Goal: Transaction & Acquisition: Book appointment/travel/reservation

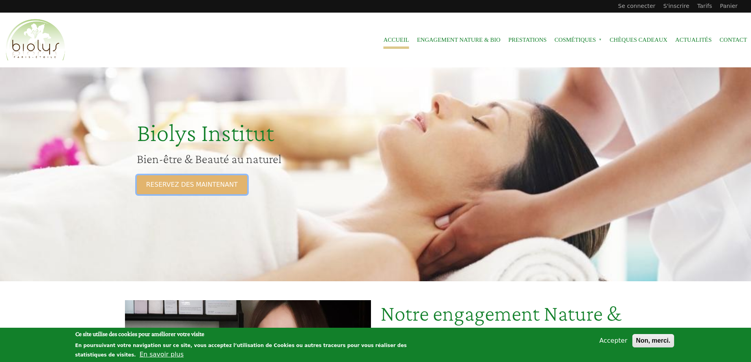
click at [171, 184] on link "RESERVEZ DES MAINTENANT" at bounding box center [192, 184] width 110 height 19
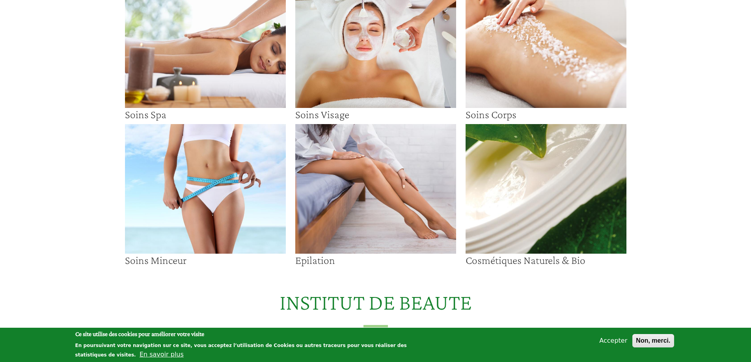
scroll to position [197, 0]
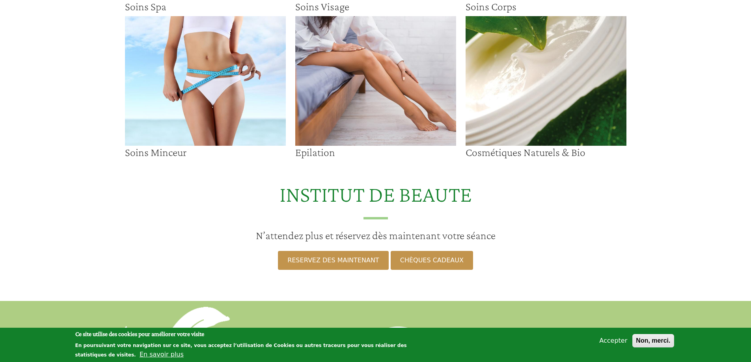
click at [343, 121] on img at bounding box center [375, 81] width 161 height 130
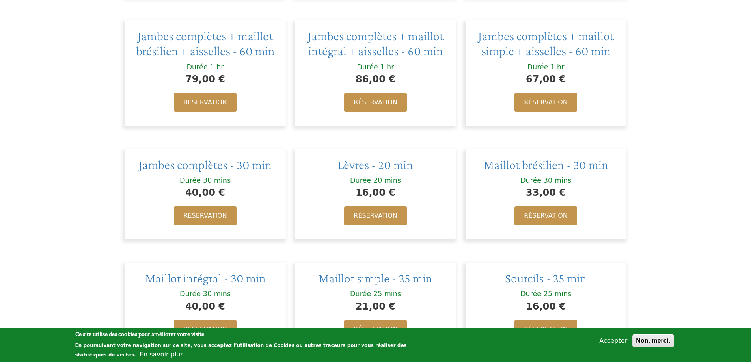
scroll to position [512, 0]
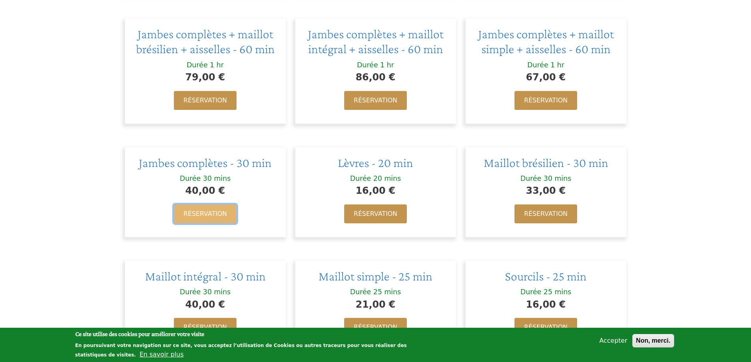
click at [204, 212] on link "Réservation" at bounding box center [205, 214] width 62 height 19
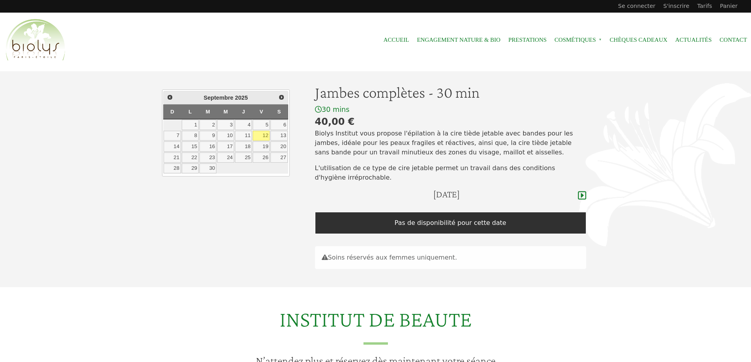
click at [263, 136] on link "12" at bounding box center [261, 136] width 17 height 10
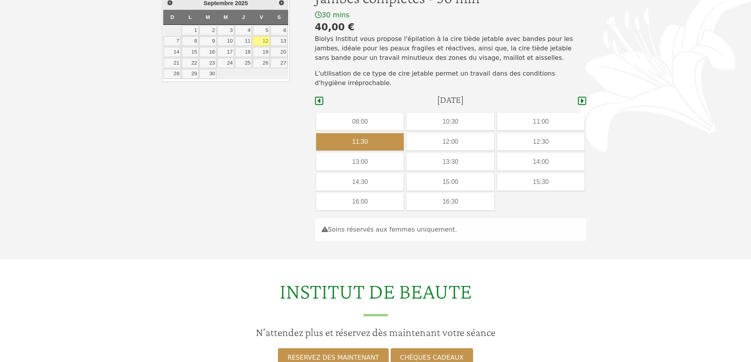
scroll to position [71, 0]
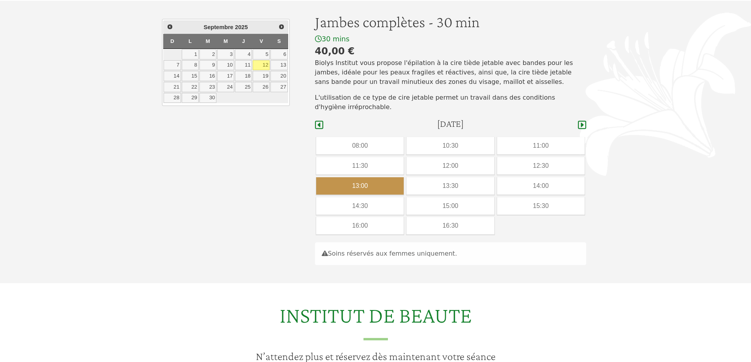
click at [358, 187] on div "13:00" at bounding box center [359, 185] width 87 height 17
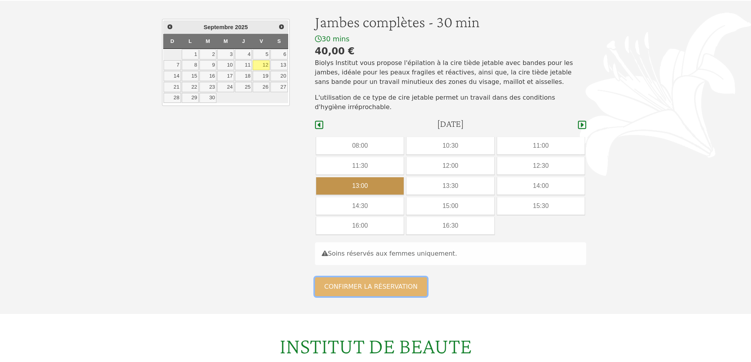
click at [361, 288] on button "Confirmer la réservation" at bounding box center [371, 286] width 112 height 19
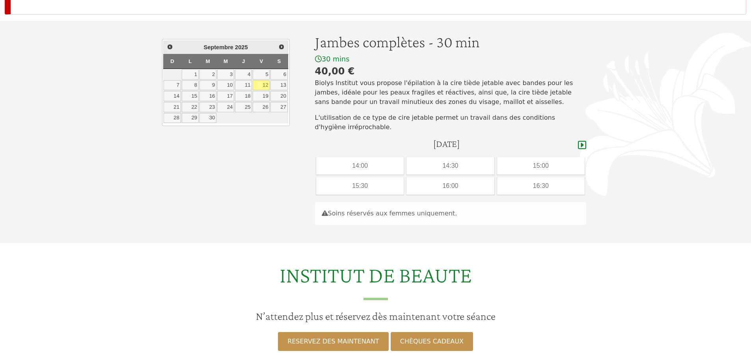
scroll to position [158, 0]
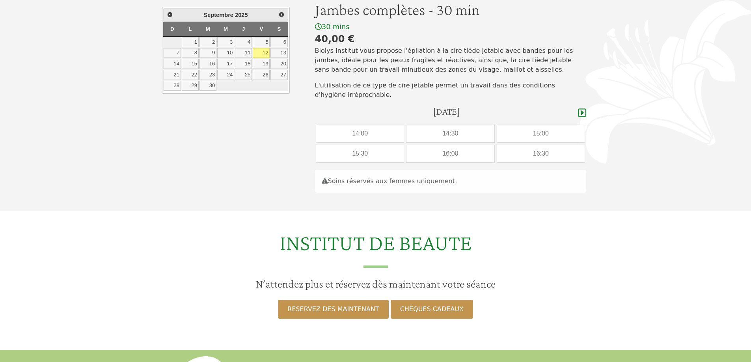
click at [262, 52] on link "12" at bounding box center [261, 53] width 17 height 10
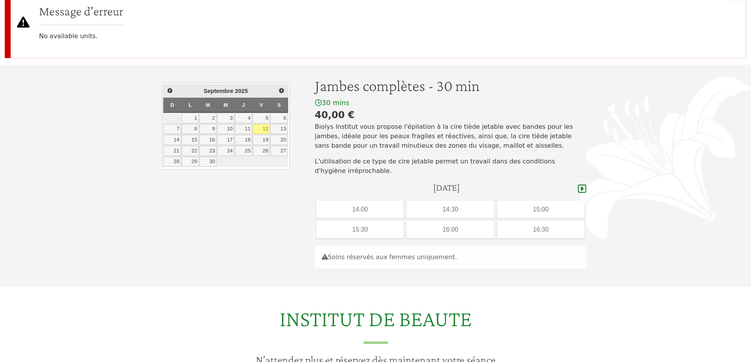
scroll to position [67, 0]
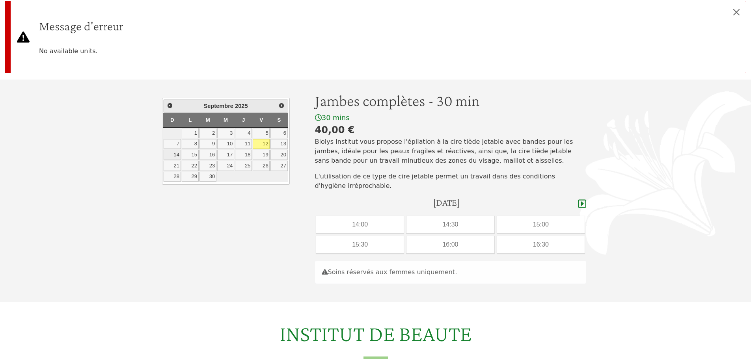
click at [176, 155] on link "14" at bounding box center [172, 155] width 17 height 10
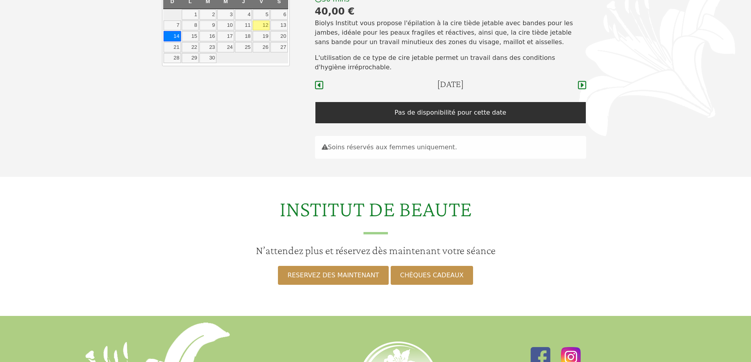
scroll to position [110, 0]
click at [188, 35] on link "15" at bounding box center [190, 37] width 17 height 10
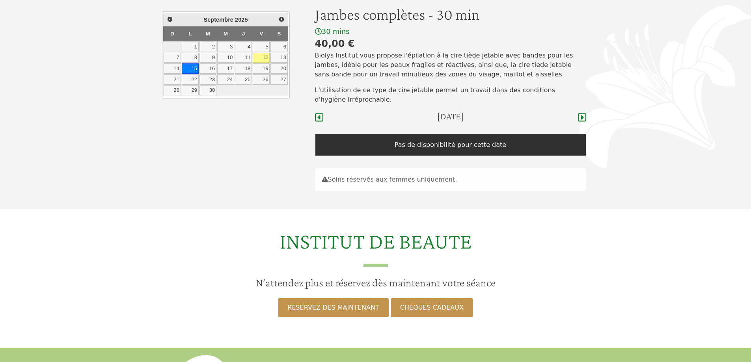
scroll to position [71, 0]
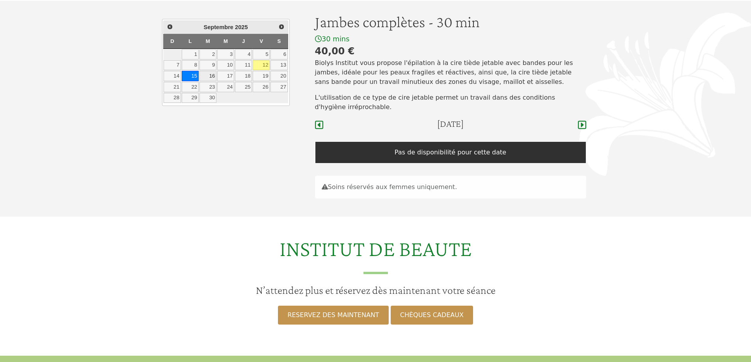
click at [215, 78] on link "16" at bounding box center [207, 76] width 17 height 10
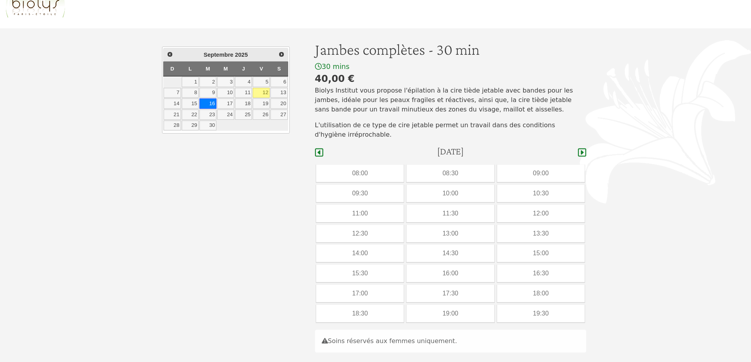
scroll to position [31, 0]
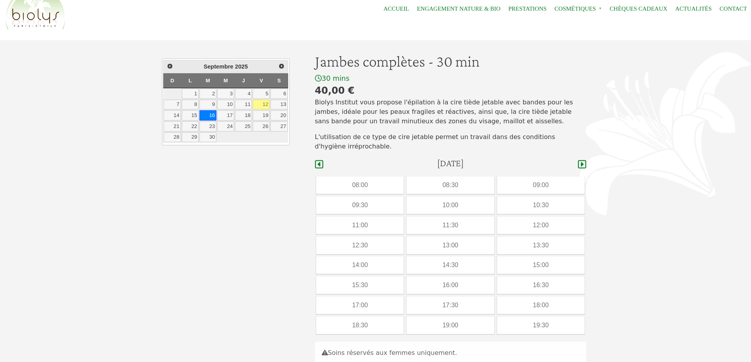
click at [262, 106] on link "12" at bounding box center [261, 105] width 17 height 10
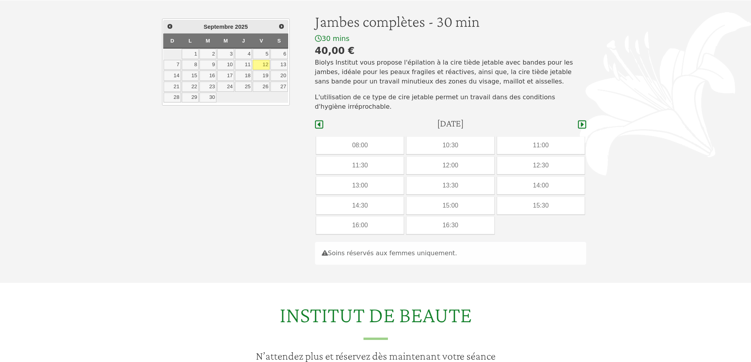
scroll to position [71, 0]
click at [354, 185] on div "13:00" at bounding box center [359, 185] width 87 height 17
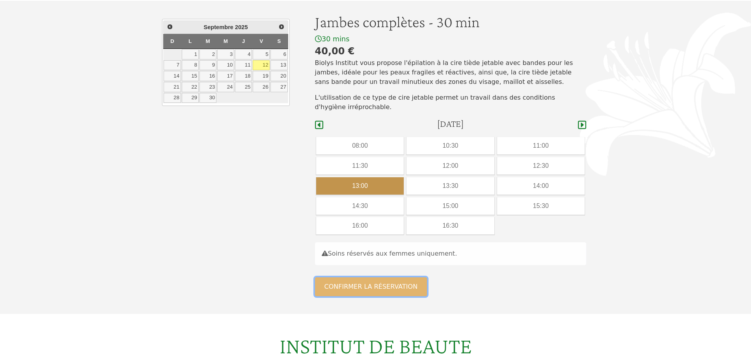
click at [360, 287] on button "Confirmer la réservation" at bounding box center [371, 286] width 112 height 19
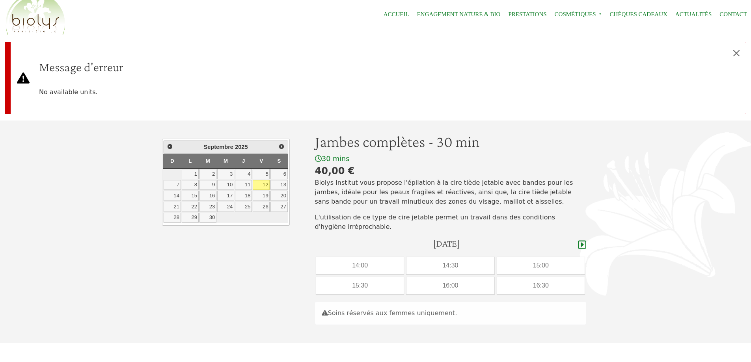
scroll to position [39, 0]
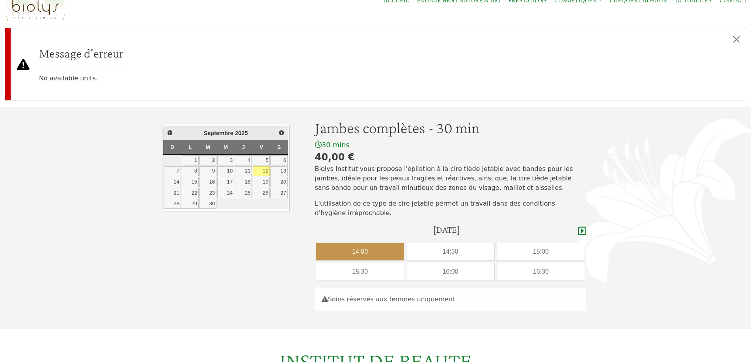
click at [356, 252] on div "14:00" at bounding box center [359, 251] width 87 height 17
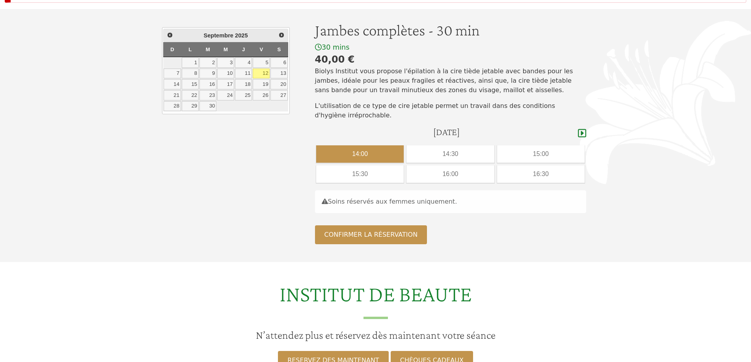
scroll to position [118, 0]
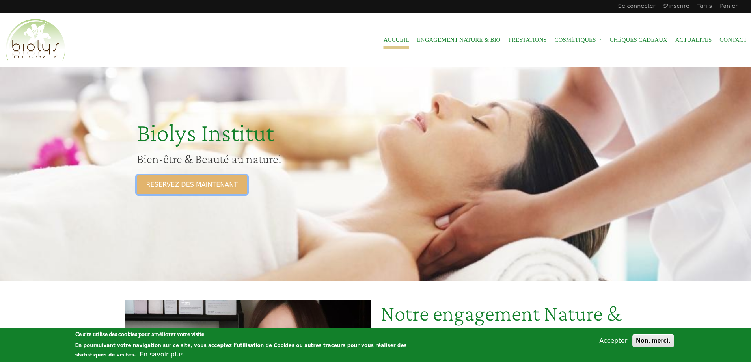
click at [160, 185] on link "RESERVEZ DES MAINTENANT" at bounding box center [192, 184] width 110 height 19
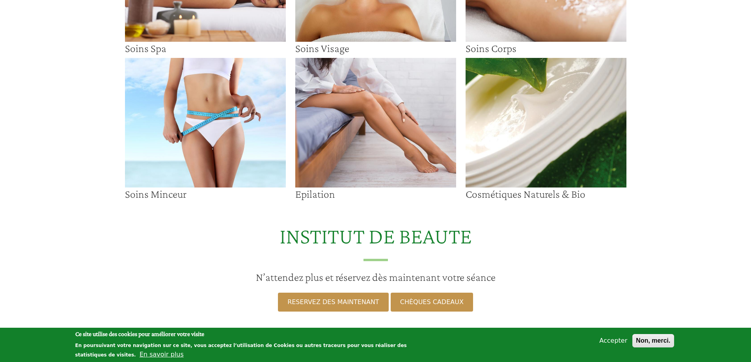
scroll to position [158, 0]
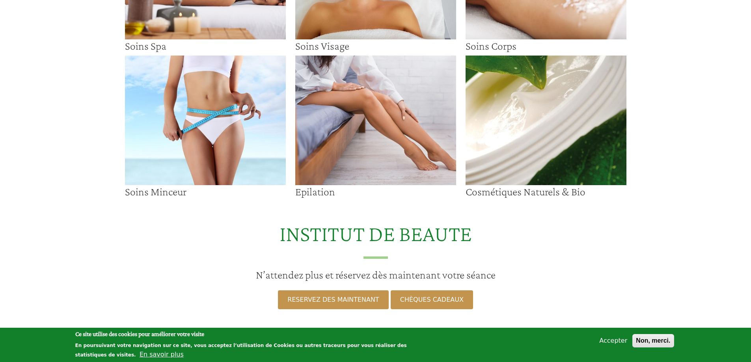
click at [374, 151] on img at bounding box center [375, 121] width 161 height 130
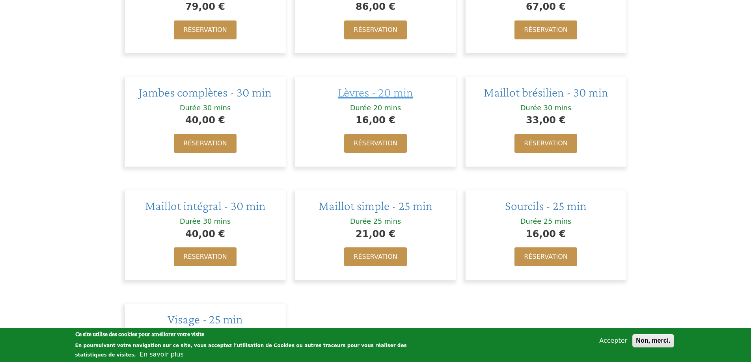
scroll to position [591, 0]
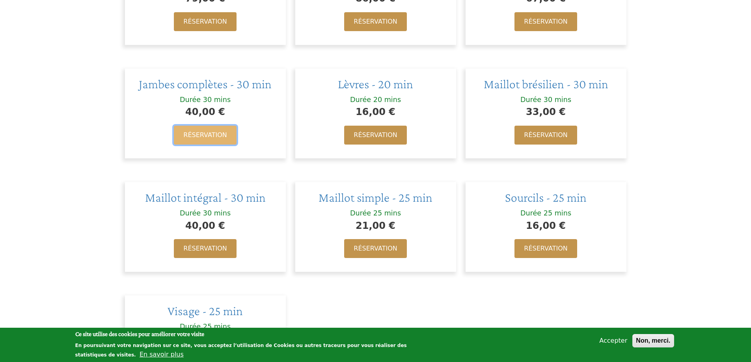
click at [199, 133] on link "Réservation" at bounding box center [205, 135] width 62 height 19
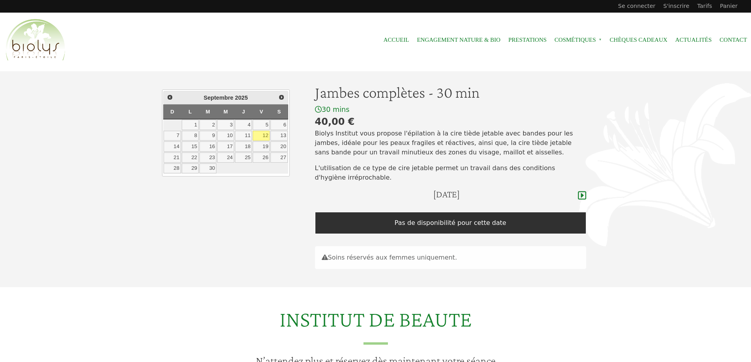
click at [262, 136] on link "12" at bounding box center [261, 136] width 17 height 10
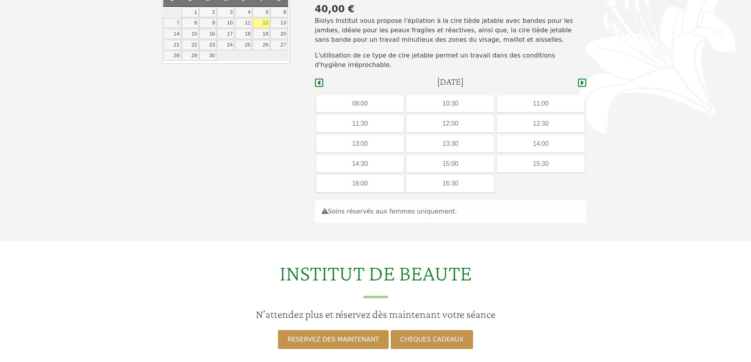
scroll to position [110, 0]
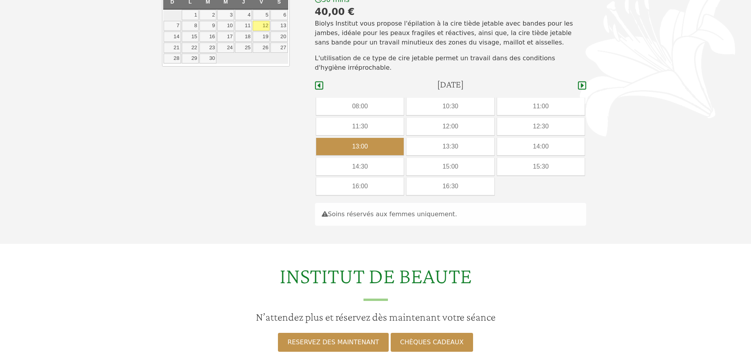
click at [369, 146] on div "13:00" at bounding box center [359, 146] width 87 height 17
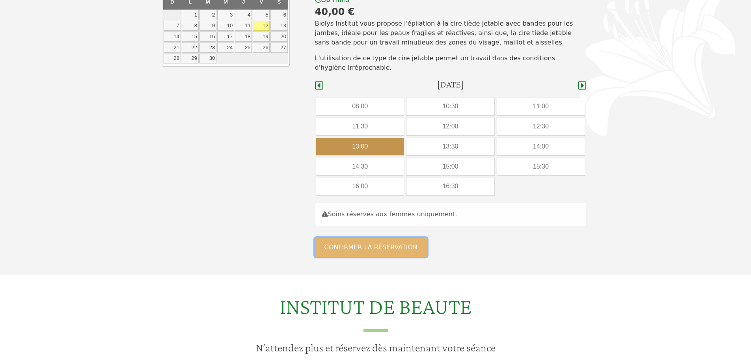
click at [374, 251] on button "Confirmer la réservation" at bounding box center [371, 247] width 112 height 19
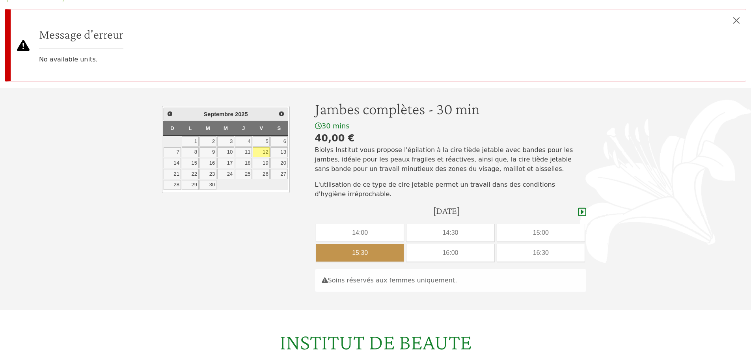
scroll to position [79, 0]
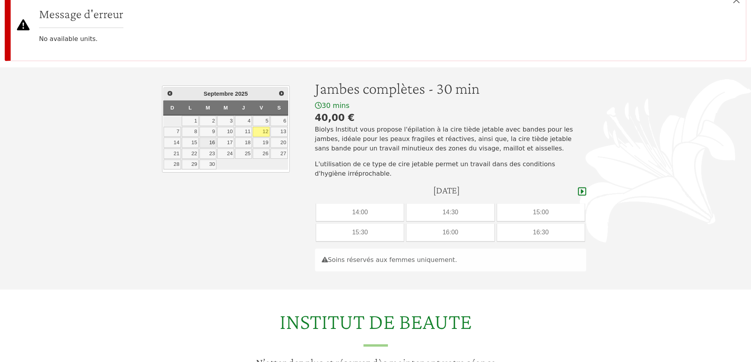
click at [210, 144] on link "16" at bounding box center [207, 143] width 17 height 10
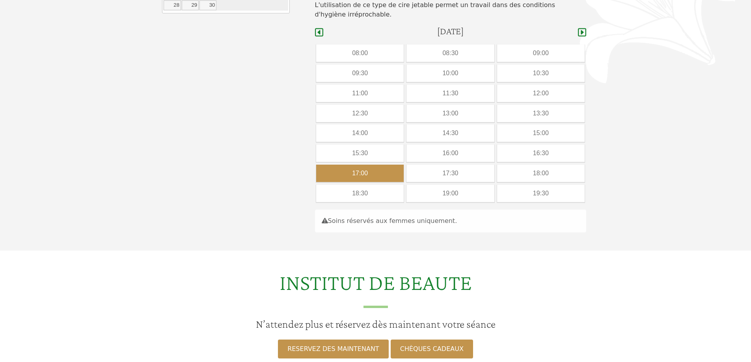
scroll to position [149, 0]
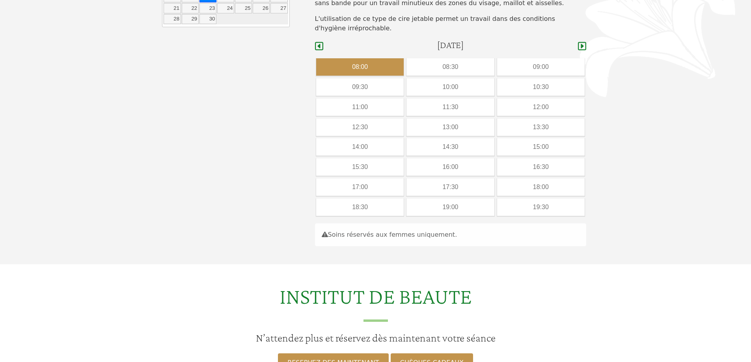
click at [361, 68] on div "08:00" at bounding box center [359, 66] width 87 height 17
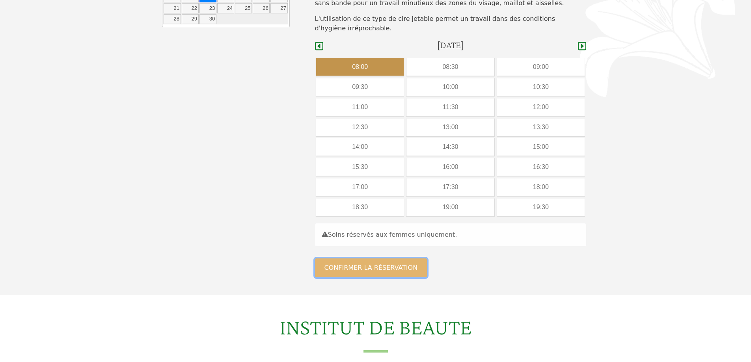
click at [373, 270] on button "Confirmer la réservation" at bounding box center [371, 268] width 112 height 19
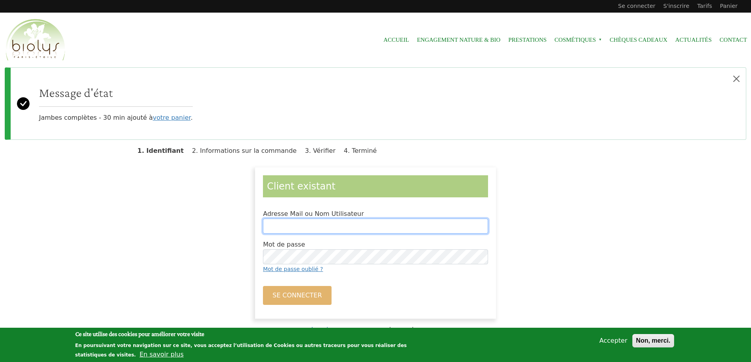
type input "**********"
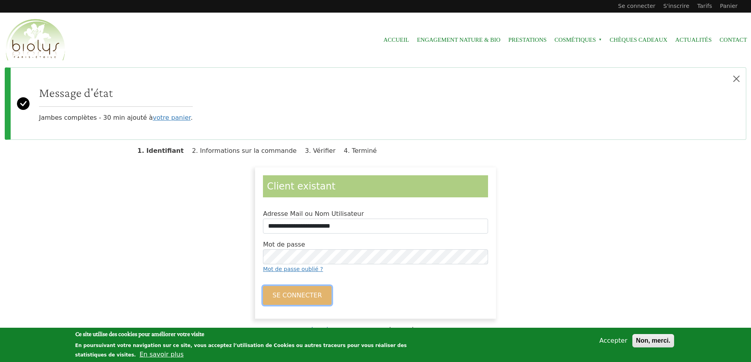
click at [301, 296] on button "Se connecter" at bounding box center [297, 295] width 68 height 19
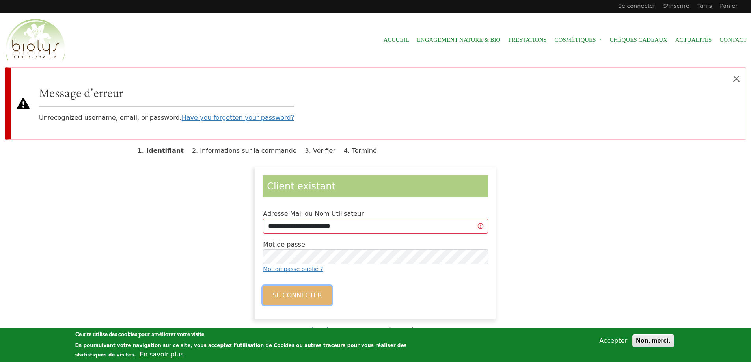
click at [303, 298] on button "Se connecter" at bounding box center [297, 295] width 68 height 19
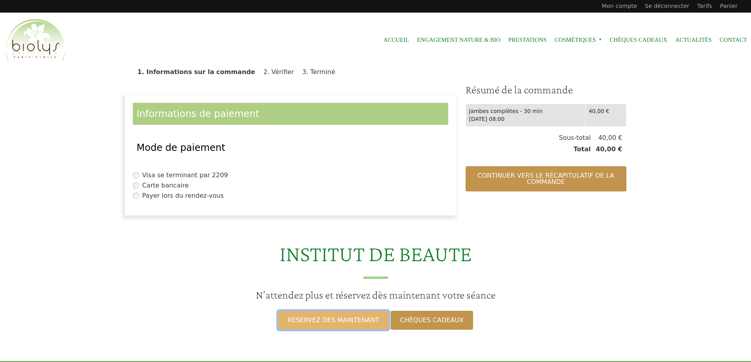
click at [348, 324] on link "RESERVEZ DES MAINTENANT" at bounding box center [333, 320] width 110 height 19
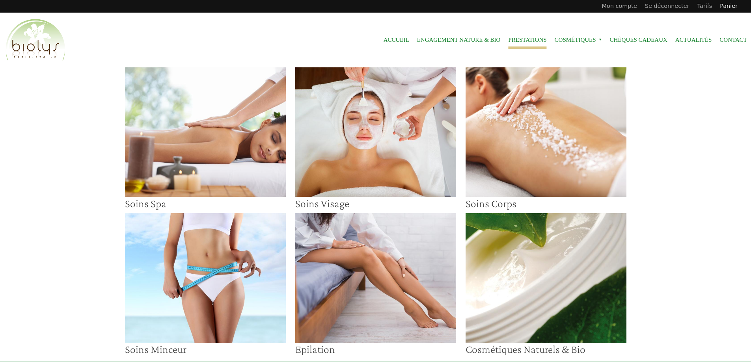
click at [732, 7] on link "Panier" at bounding box center [729, 6] width 26 height 13
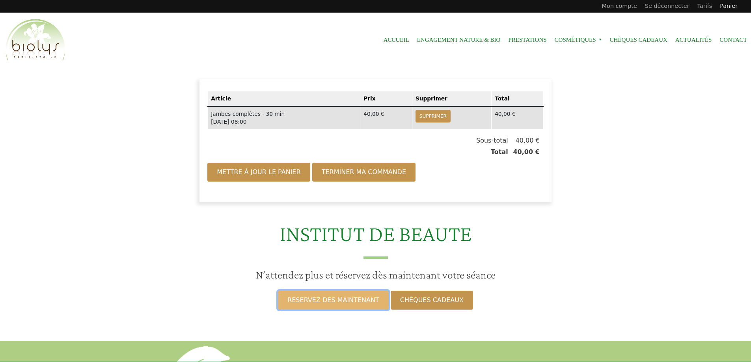
click at [351, 303] on link "RESERVEZ DES MAINTENANT" at bounding box center [333, 300] width 110 height 19
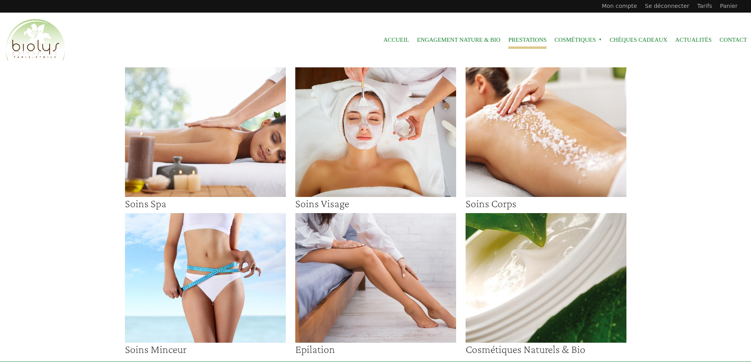
scroll to position [197, 0]
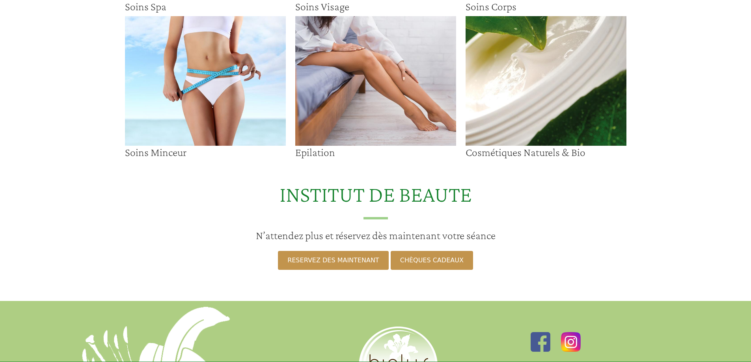
click at [343, 106] on img at bounding box center [375, 81] width 161 height 130
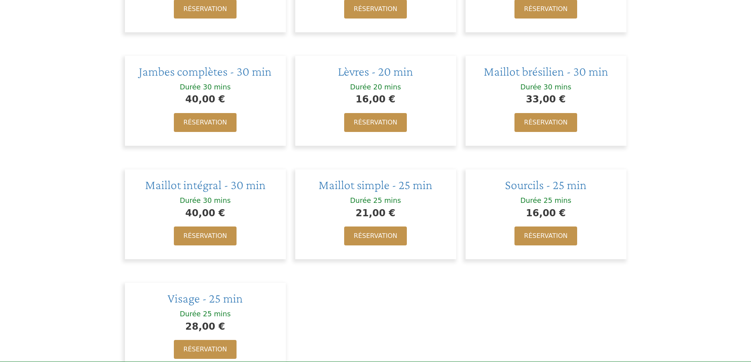
scroll to position [591, 0]
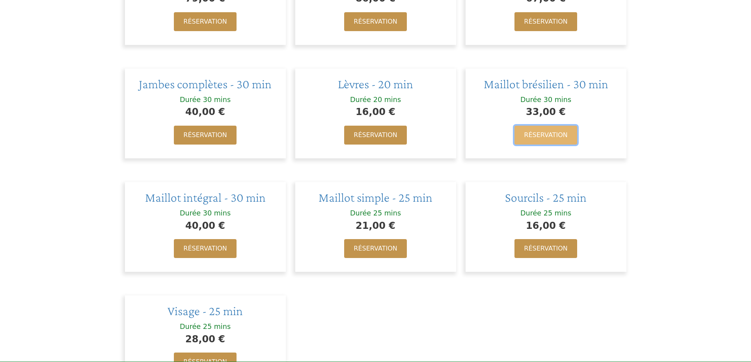
click at [541, 137] on link "Réservation" at bounding box center [545, 135] width 62 height 19
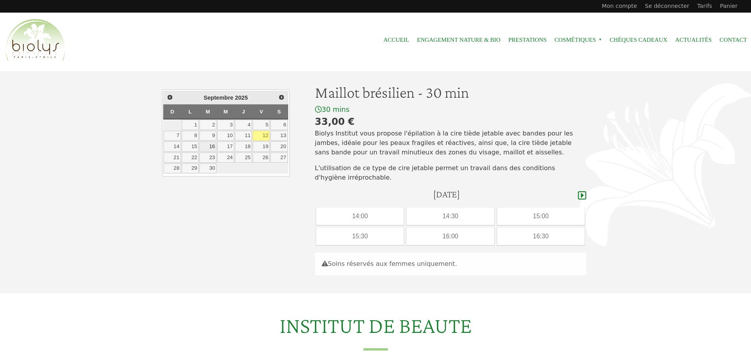
click at [210, 147] on link "16" at bounding box center [207, 146] width 17 height 10
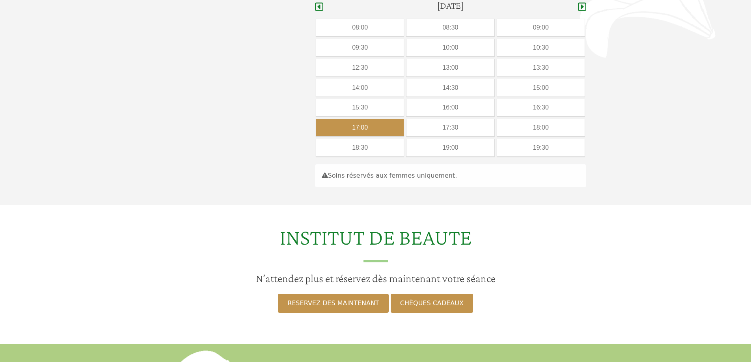
scroll to position [149, 0]
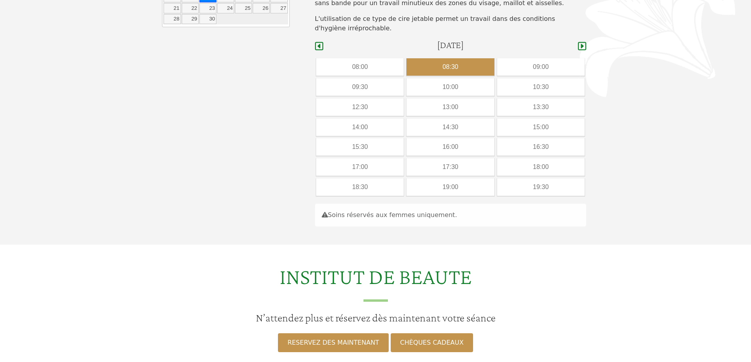
click at [450, 66] on div "08:30" at bounding box center [449, 66] width 87 height 17
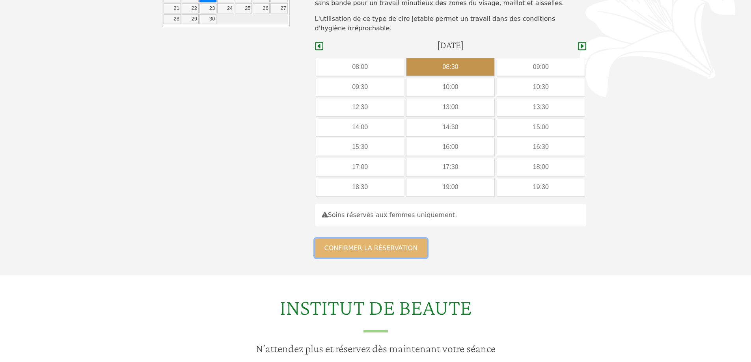
click at [352, 251] on button "Confirmer la réservation" at bounding box center [371, 248] width 112 height 19
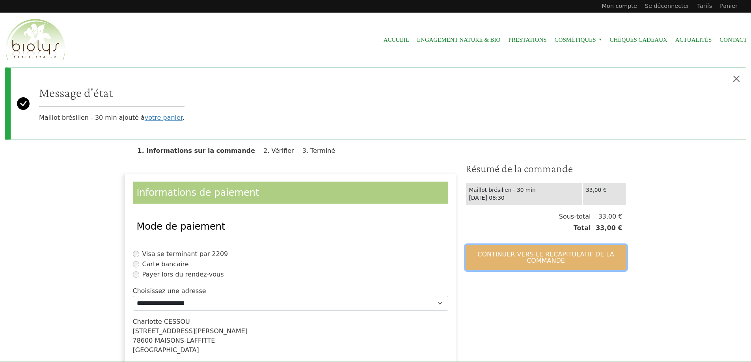
click at [518, 258] on button "Continuer vers le récapitulatif de la commande" at bounding box center [545, 257] width 161 height 25
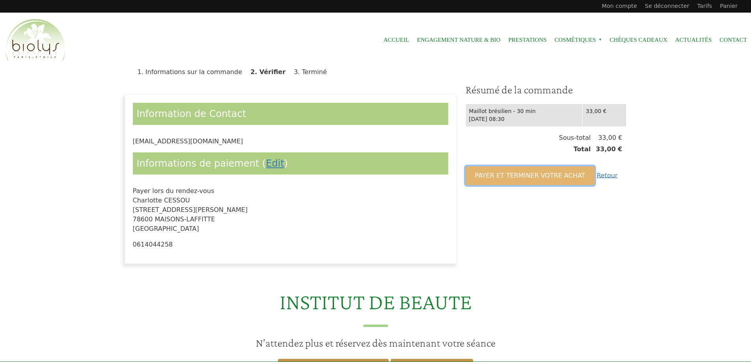
click at [509, 177] on button "Payer et terminer votre achat" at bounding box center [529, 175] width 129 height 19
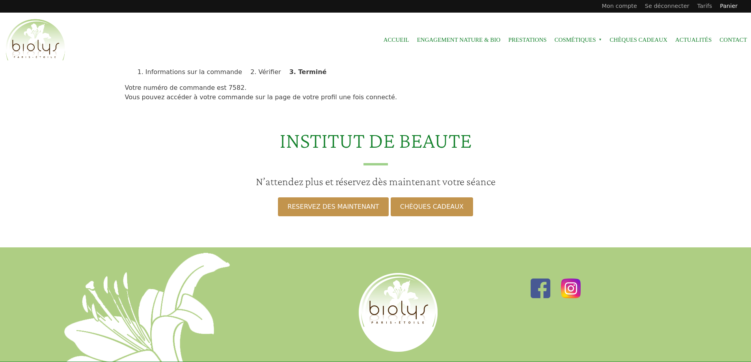
click at [726, 5] on link "Panier" at bounding box center [729, 6] width 26 height 13
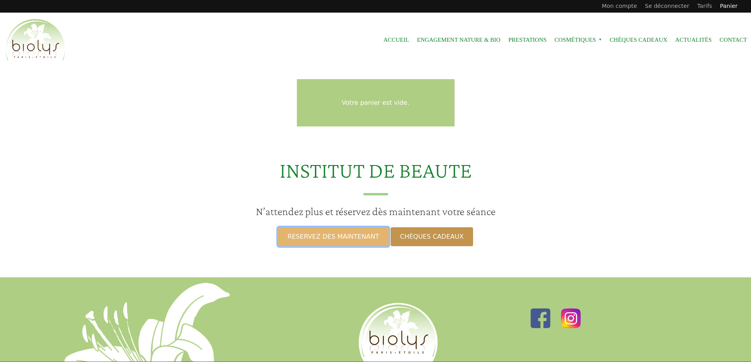
click at [322, 237] on link "RESERVEZ DES MAINTENANT" at bounding box center [333, 236] width 110 height 19
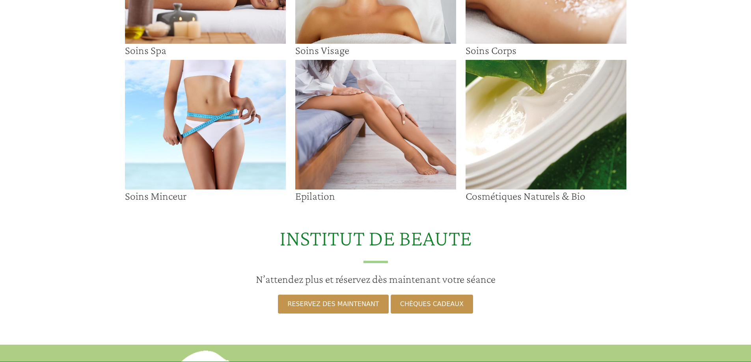
scroll to position [158, 0]
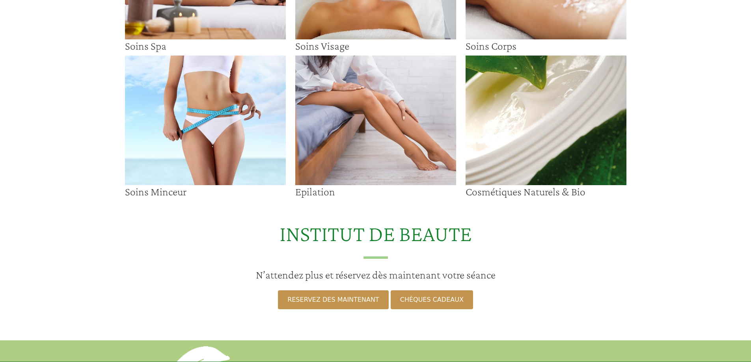
click at [354, 157] on img at bounding box center [375, 121] width 161 height 130
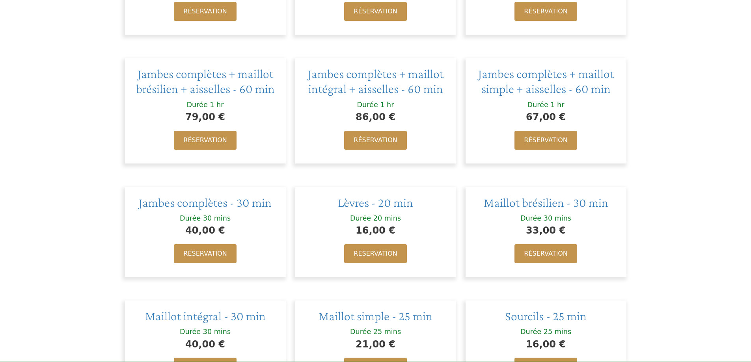
scroll to position [473, 0]
click at [197, 258] on link "Réservation" at bounding box center [205, 253] width 62 height 19
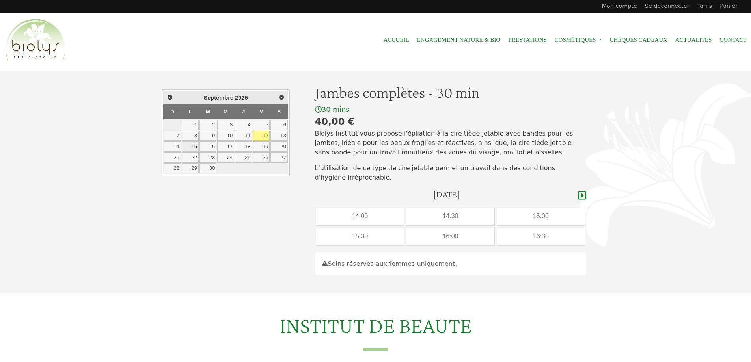
click at [192, 145] on link "15" at bounding box center [190, 146] width 17 height 10
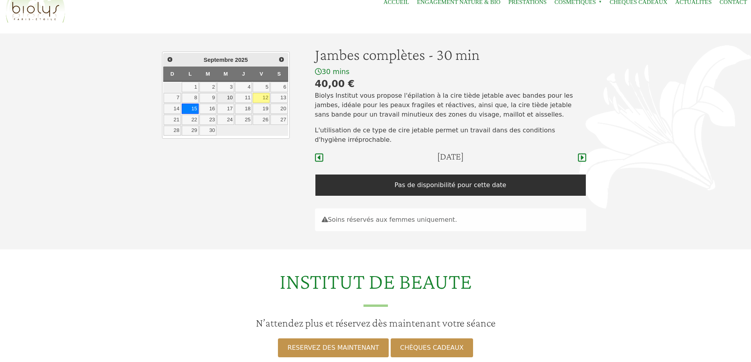
scroll to position [31, 0]
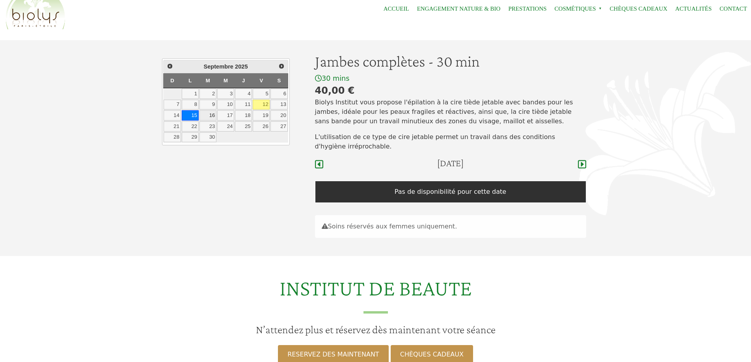
click at [211, 116] on link "16" at bounding box center [207, 115] width 17 height 10
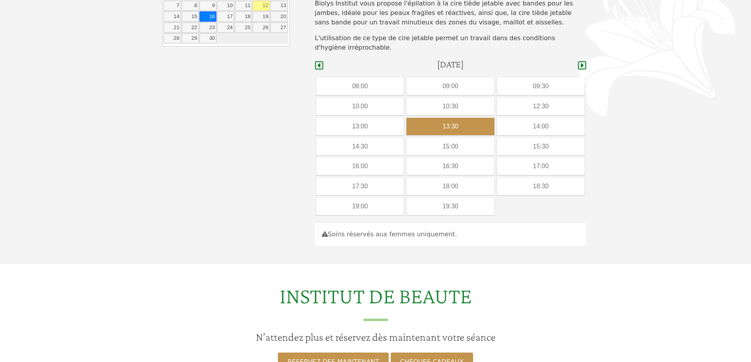
scroll to position [110, 0]
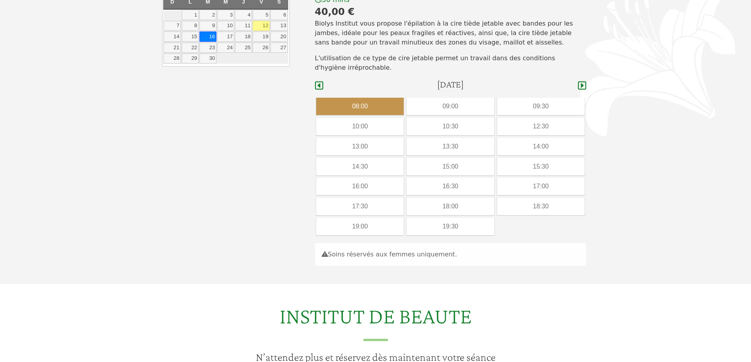
click at [374, 106] on div "08:00" at bounding box center [359, 106] width 87 height 17
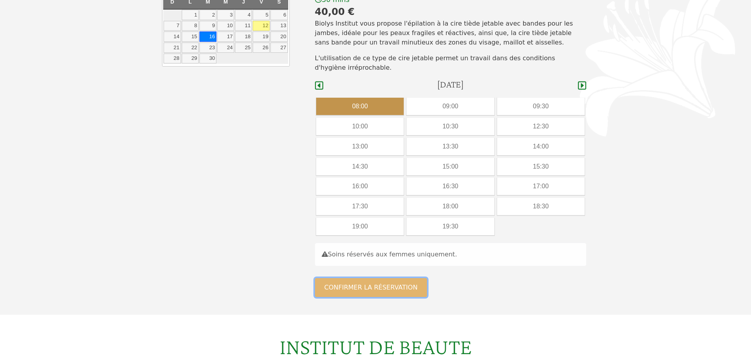
click at [366, 286] on button "Confirmer la réservation" at bounding box center [371, 287] width 112 height 19
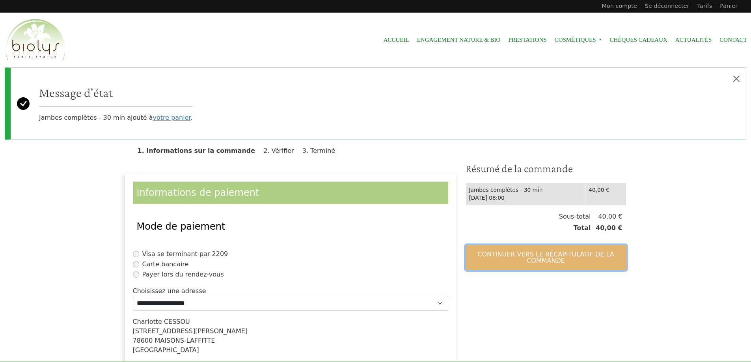
click at [558, 261] on button "Continuer vers le récapitulatif de la commande" at bounding box center [545, 257] width 161 height 25
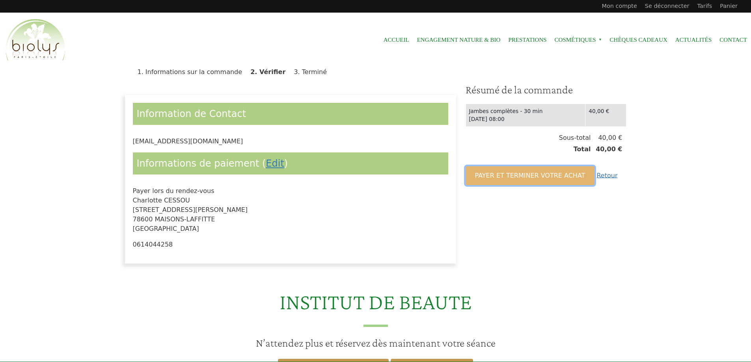
click at [514, 177] on button "Payer et terminer votre achat" at bounding box center [529, 175] width 129 height 19
